Goal: Check status: Check status

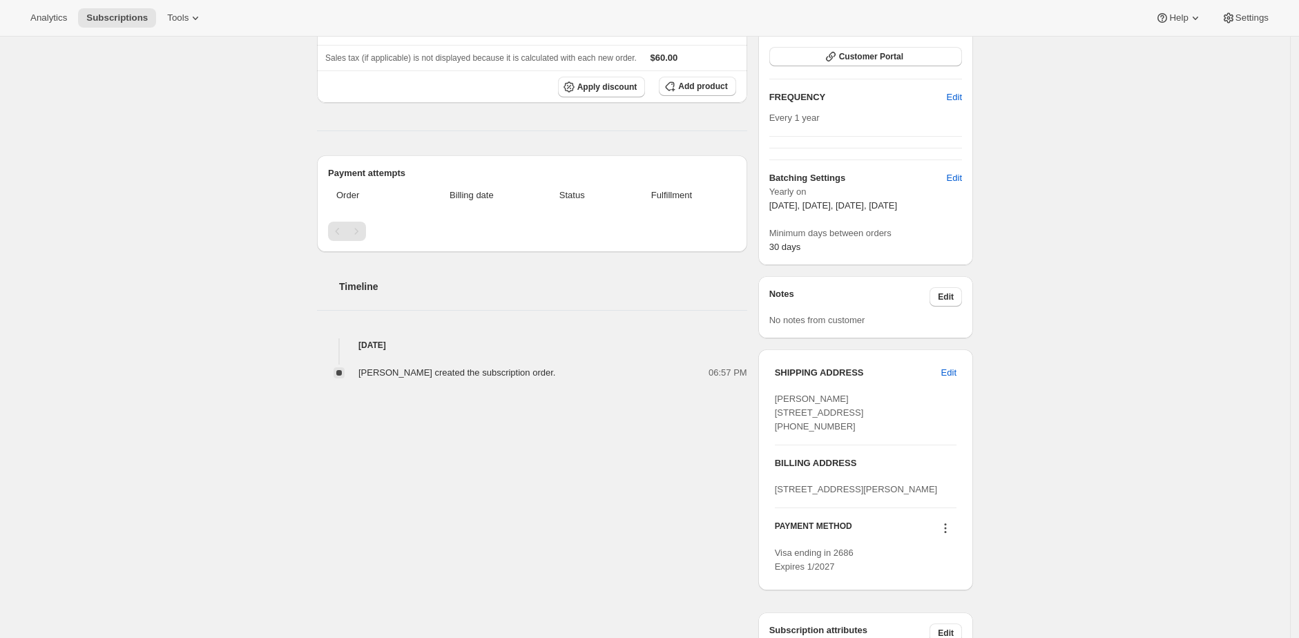
scroll to position [365, 0]
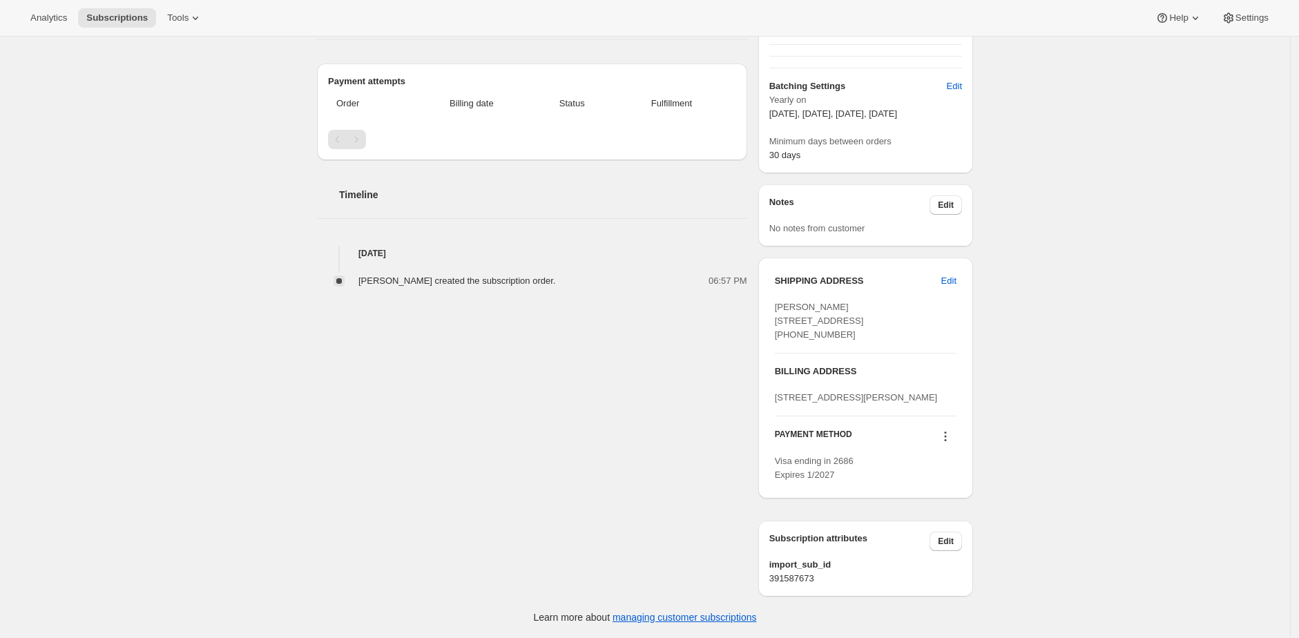
click at [807, 575] on span "391587673" at bounding box center [866, 579] width 193 height 14
copy span "391587673"
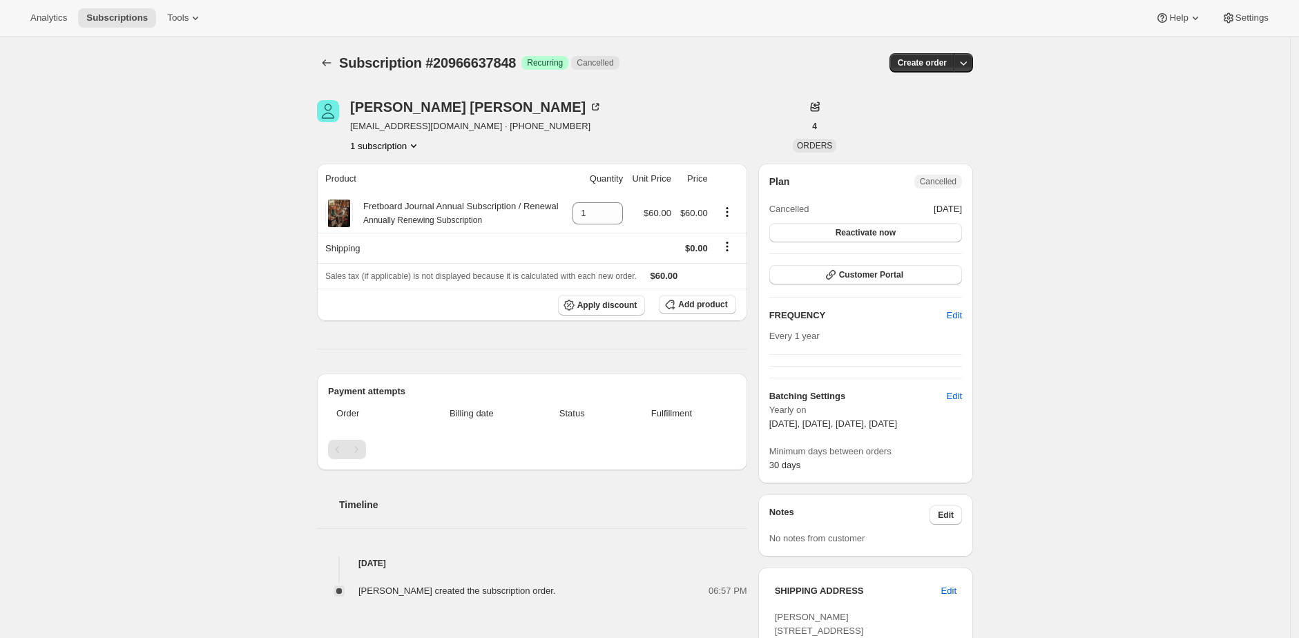
scroll to position [3, 0]
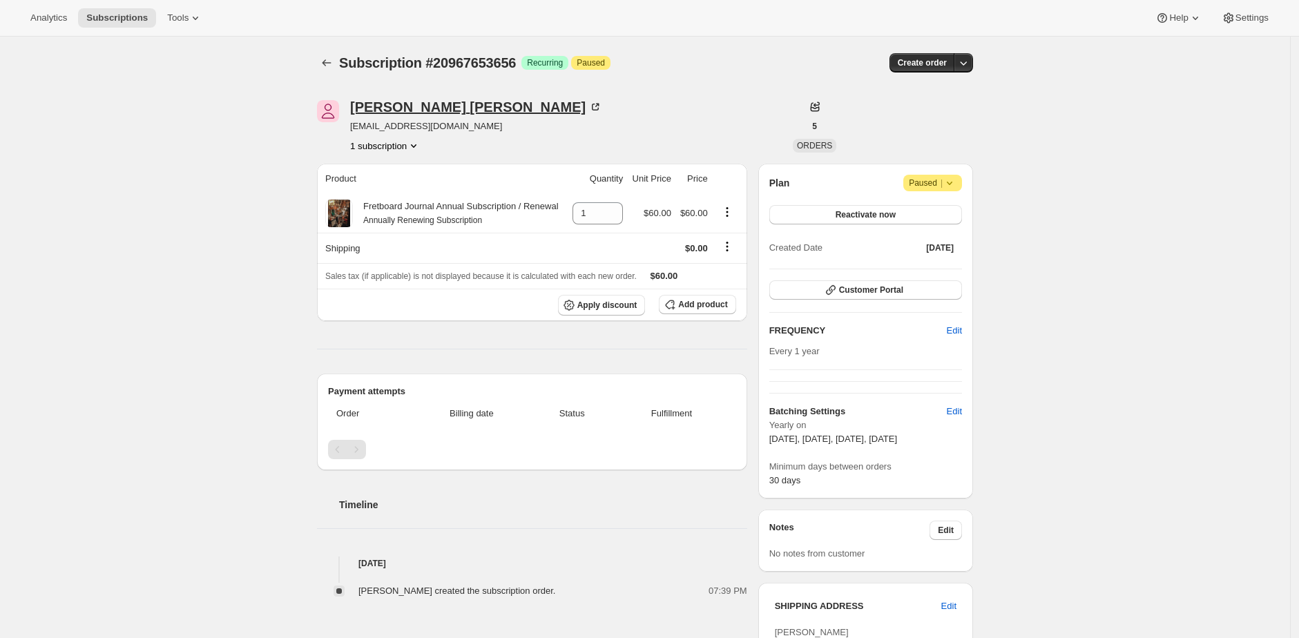
click at [423, 110] on div "Jon Erickson" at bounding box center [476, 107] width 252 height 14
